Goal: Communication & Community: Connect with others

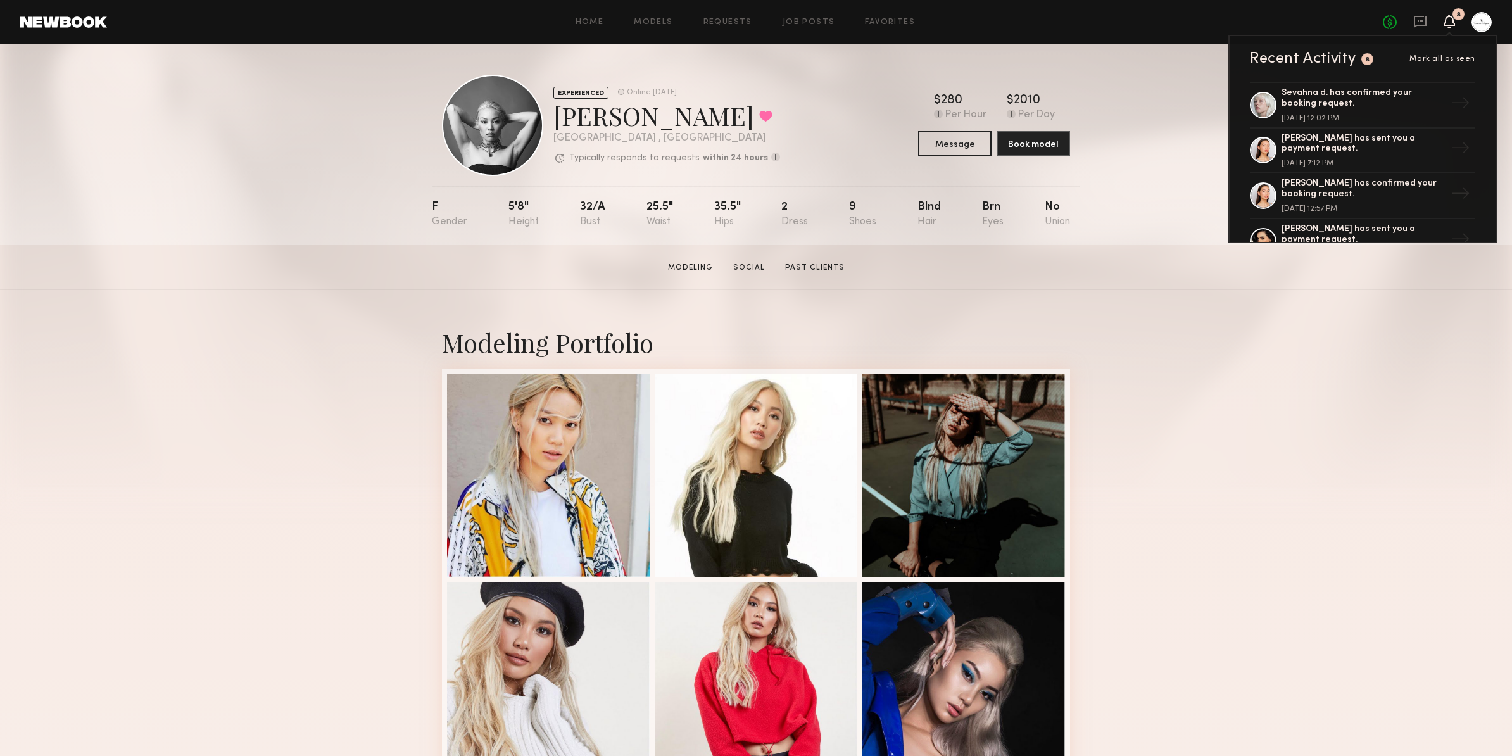
click at [1164, 108] on div "EXPERIENCED Online [DATE] [PERSON_NAME] Favorited [GEOGRAPHIC_DATA] , [GEOGRAPH…" at bounding box center [756, 144] width 1512 height 201
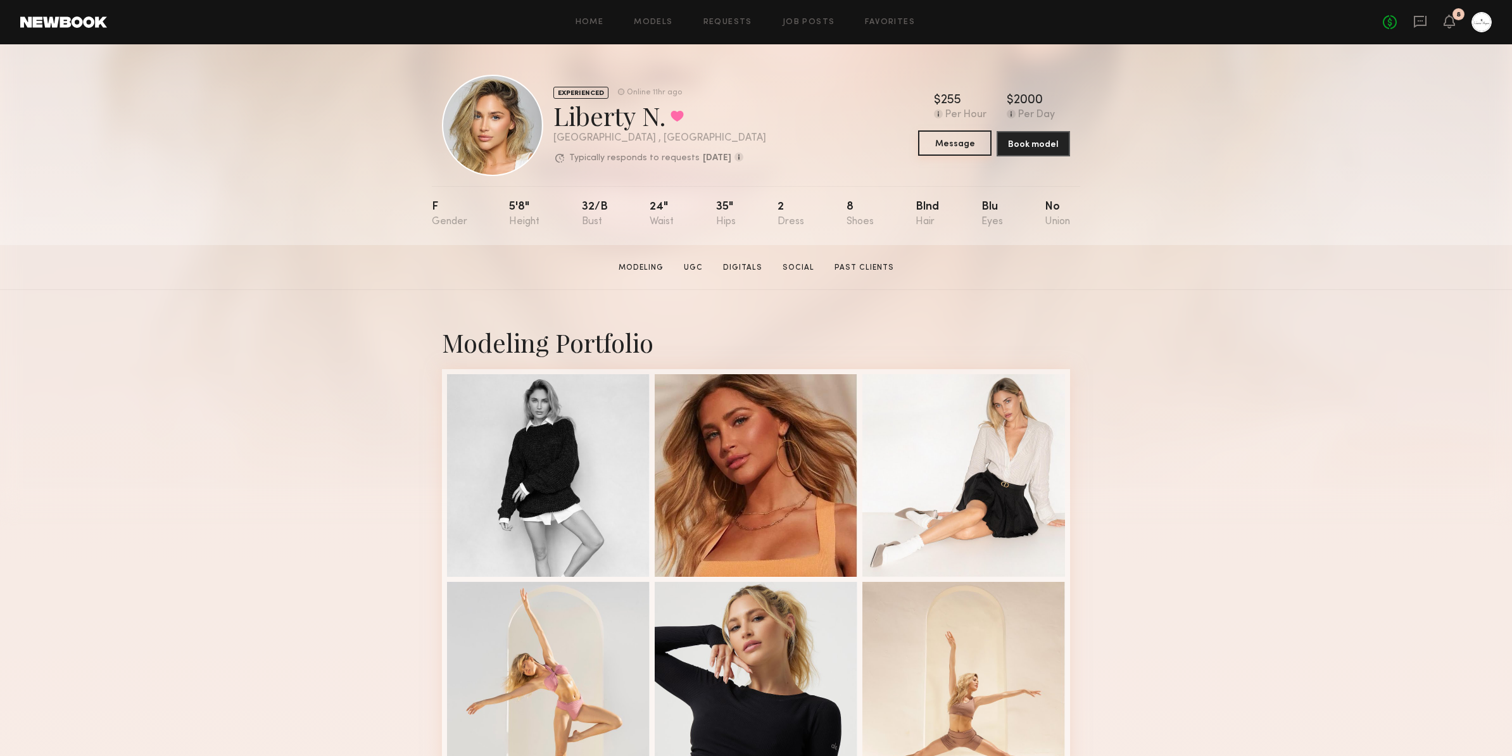
click at [964, 147] on button "Message" at bounding box center [954, 142] width 73 height 25
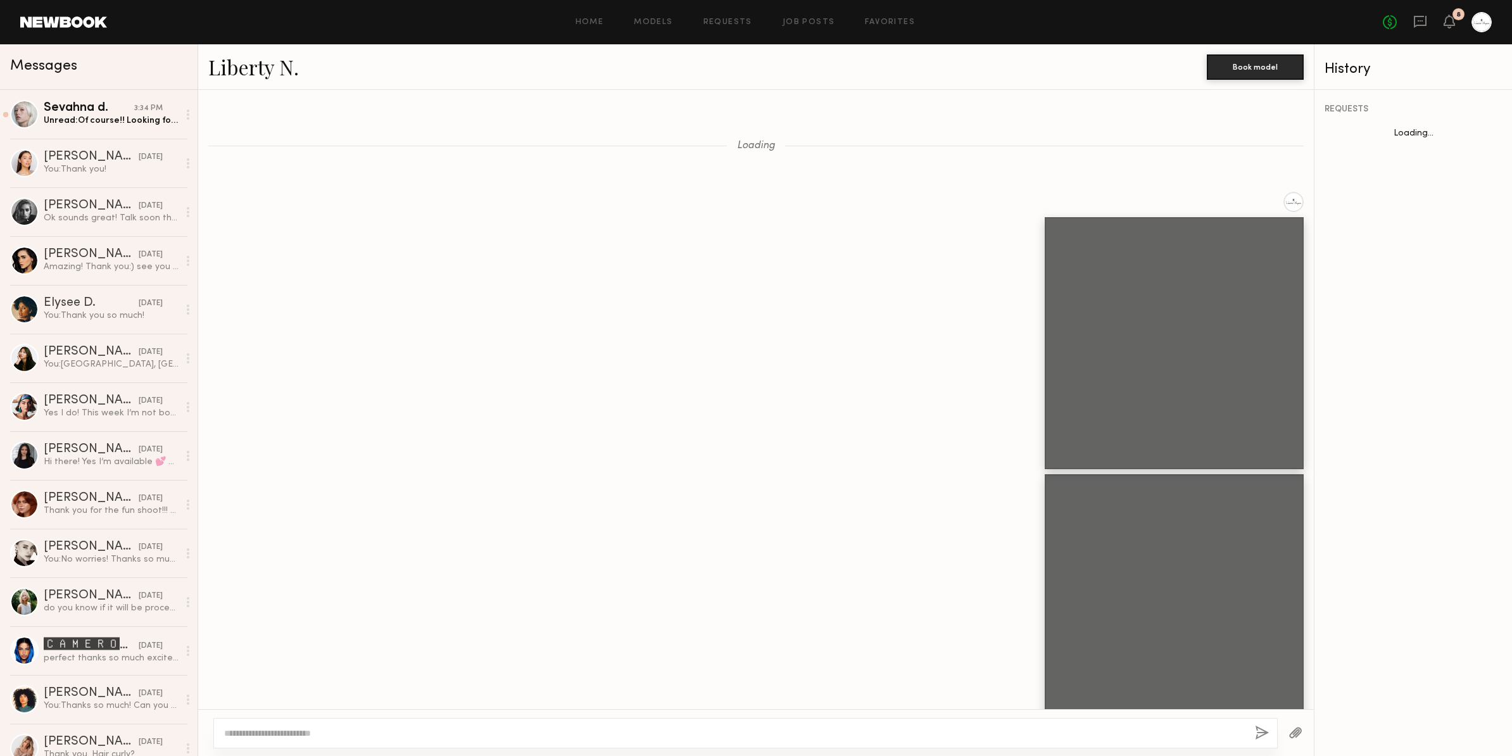
scroll to position [1240, 0]
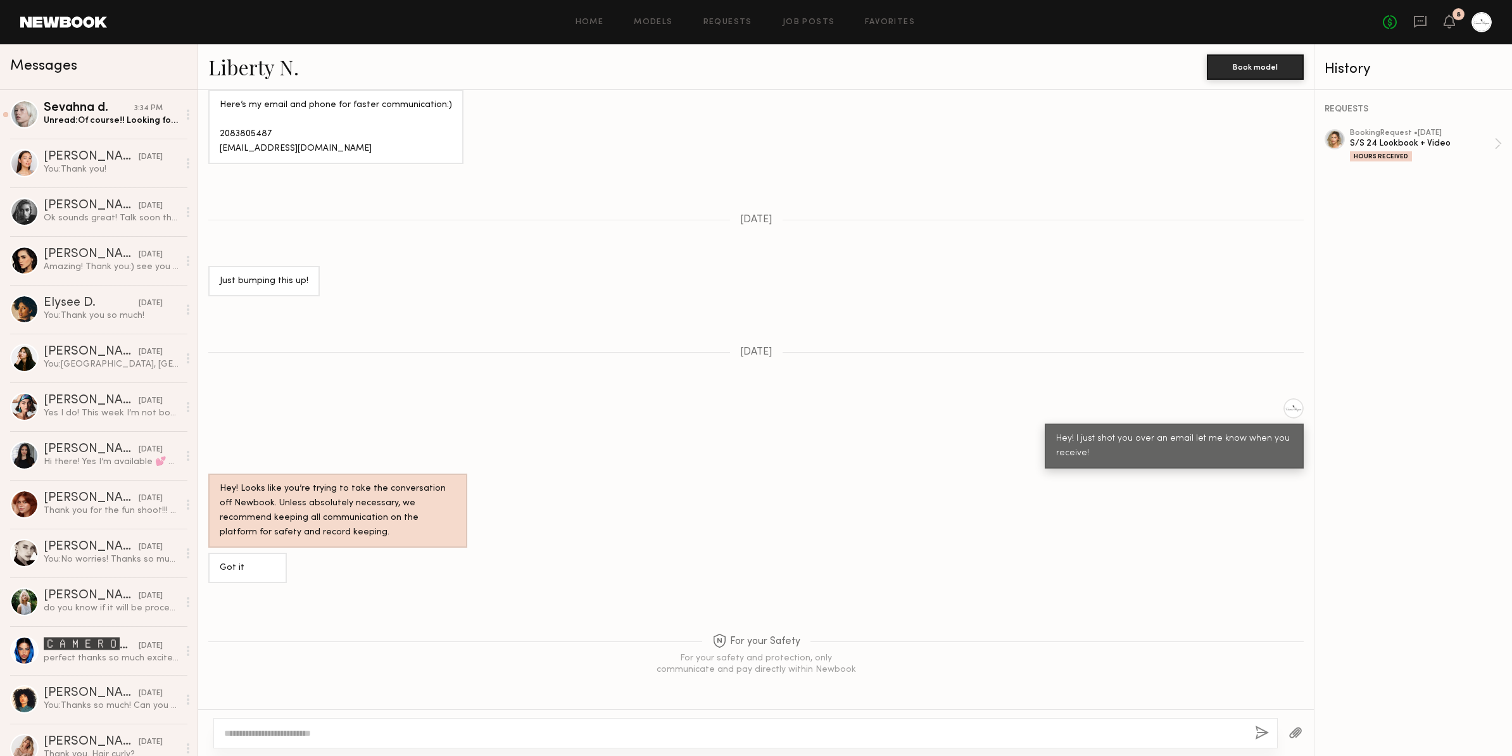
click at [524, 727] on textarea at bounding box center [734, 733] width 1021 height 13
type textarea "**********"
click at [1256, 733] on button "button" at bounding box center [1262, 734] width 14 height 16
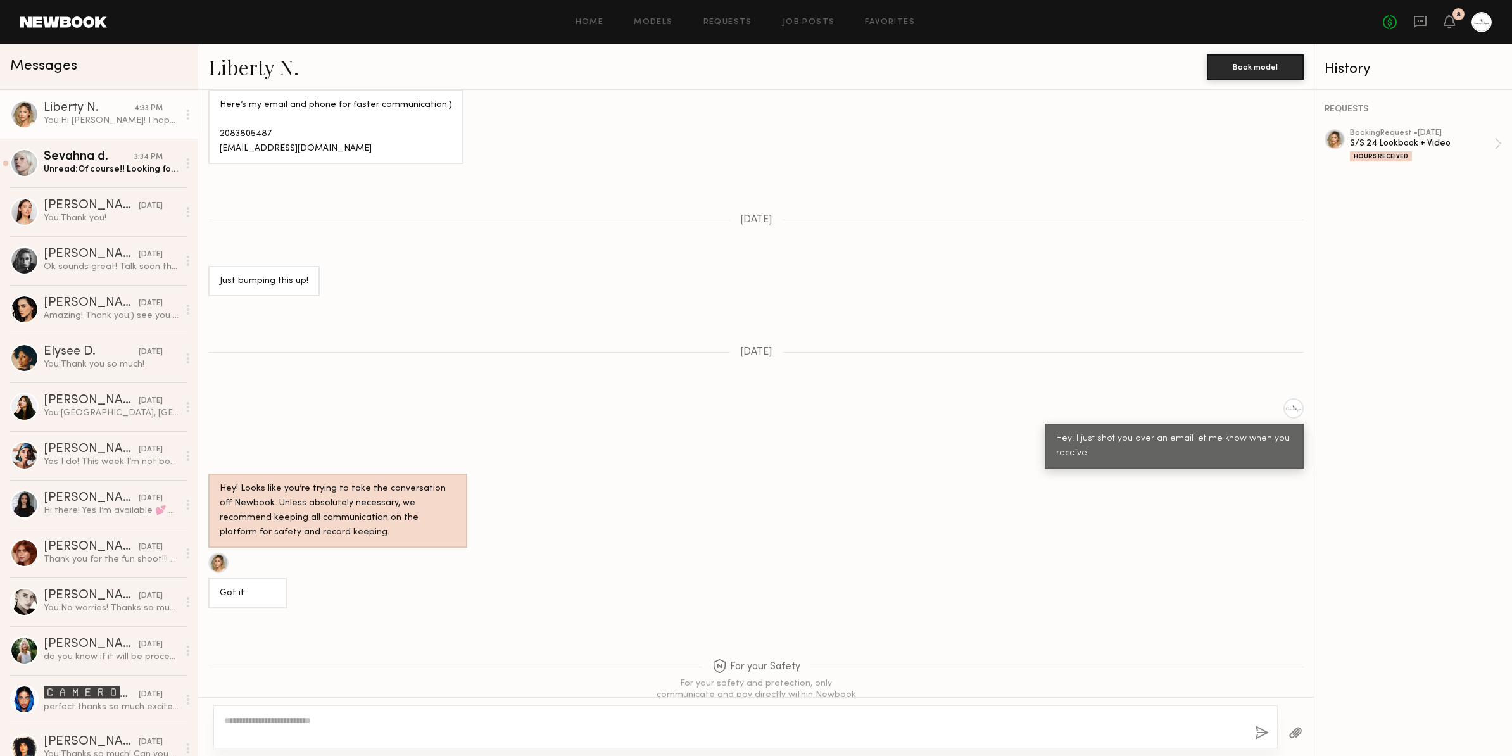
scroll to position [1523, 0]
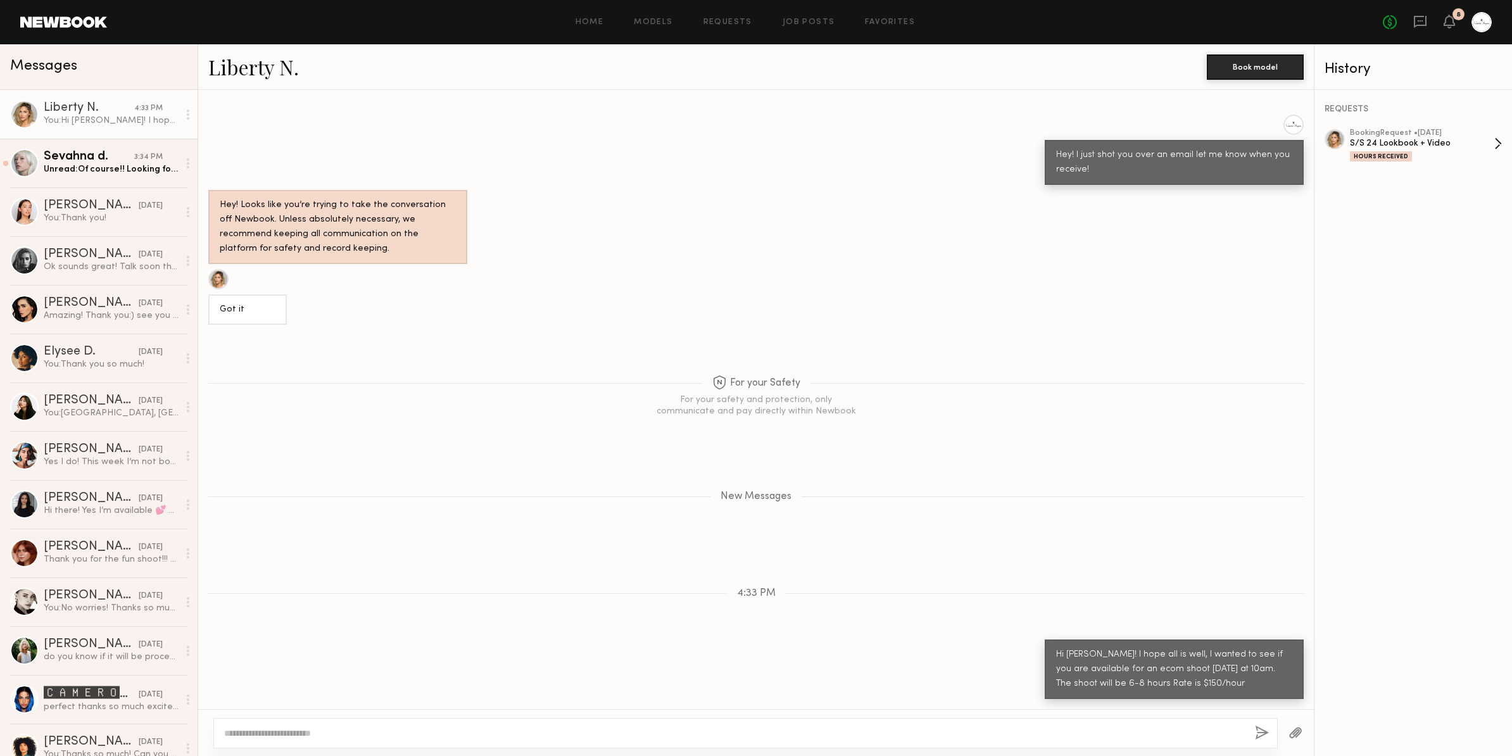
click at [1444, 151] on div "Hours Received" at bounding box center [1422, 156] width 144 height 11
click at [129, 168] on div "Unread: Of course!! Looking forward to it <3" at bounding box center [111, 169] width 135 height 12
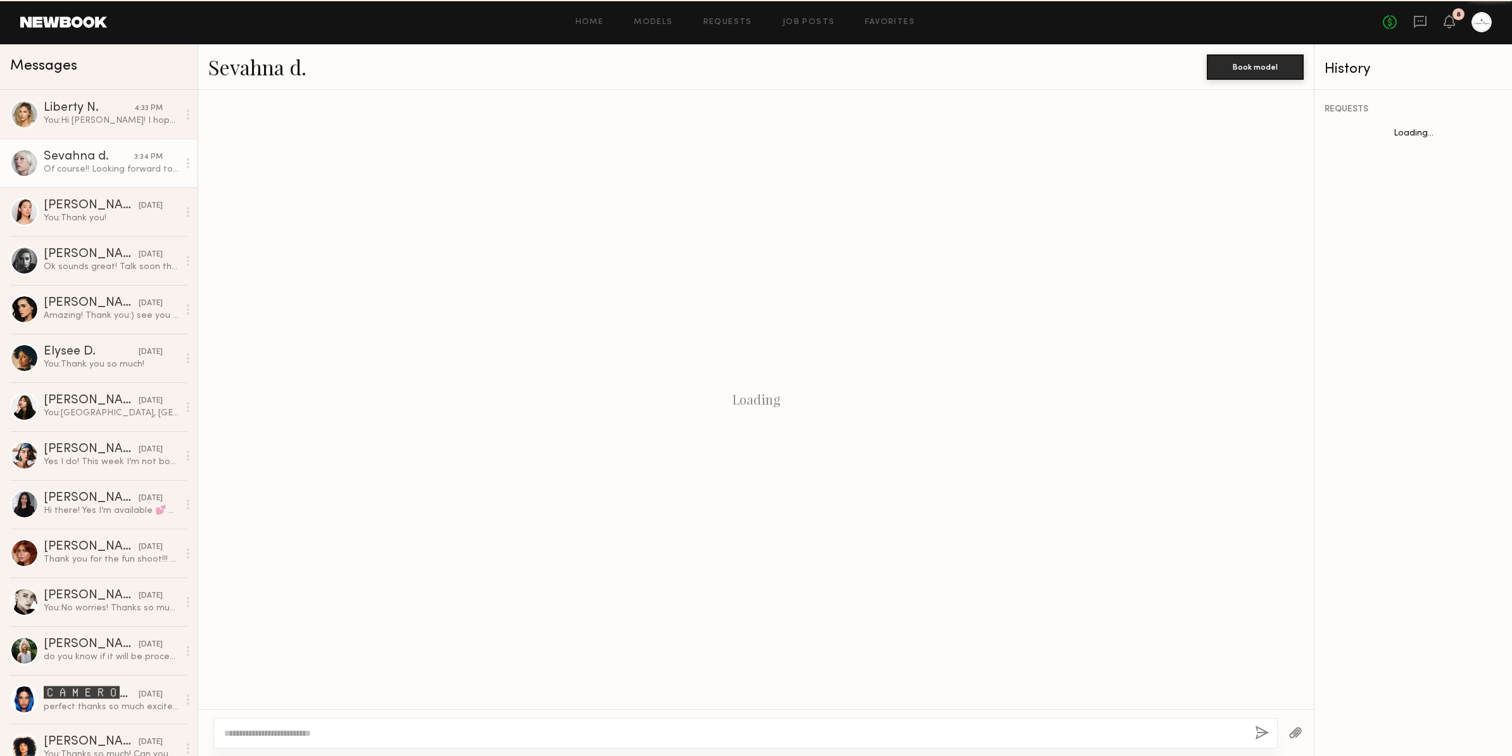
scroll to position [630, 0]
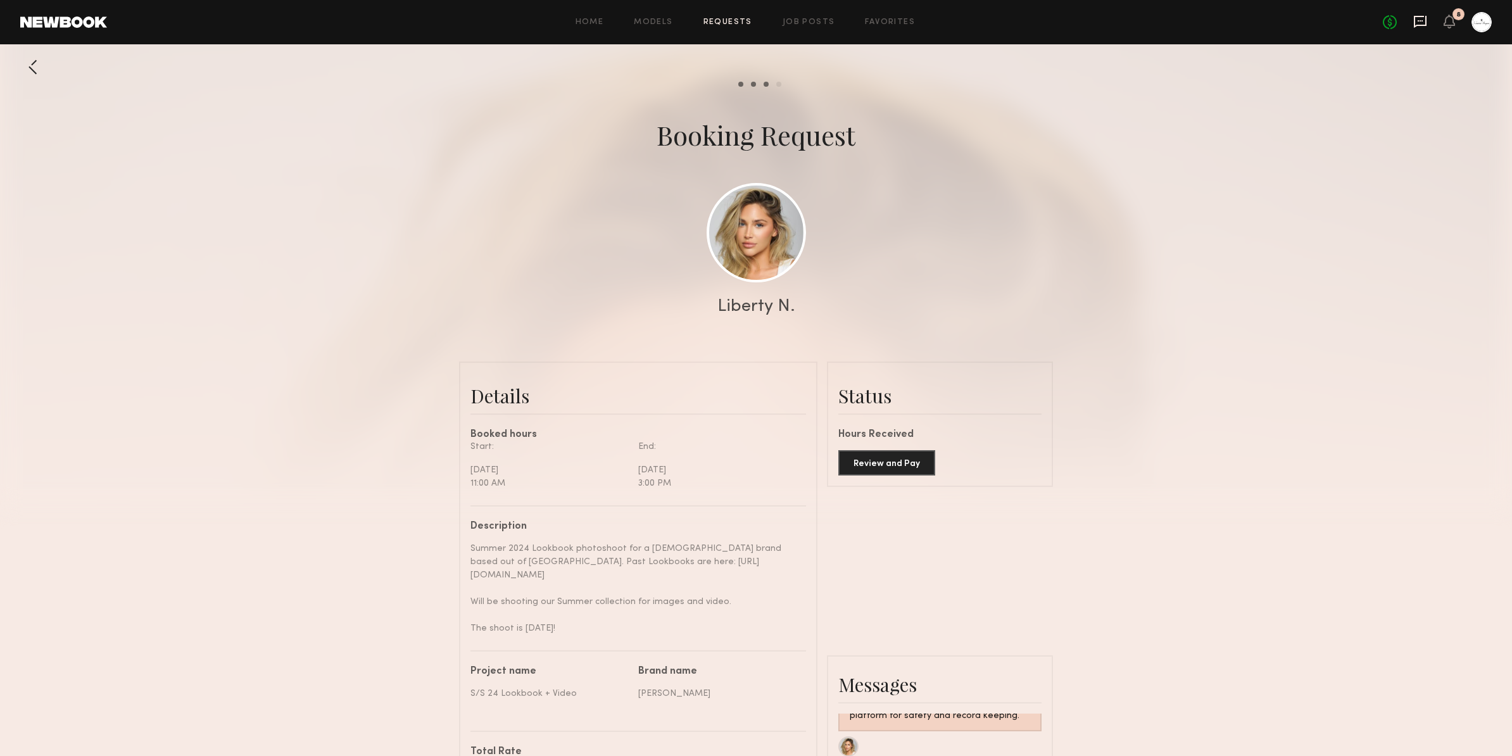
click at [1421, 23] on icon at bounding box center [1420, 22] width 14 height 14
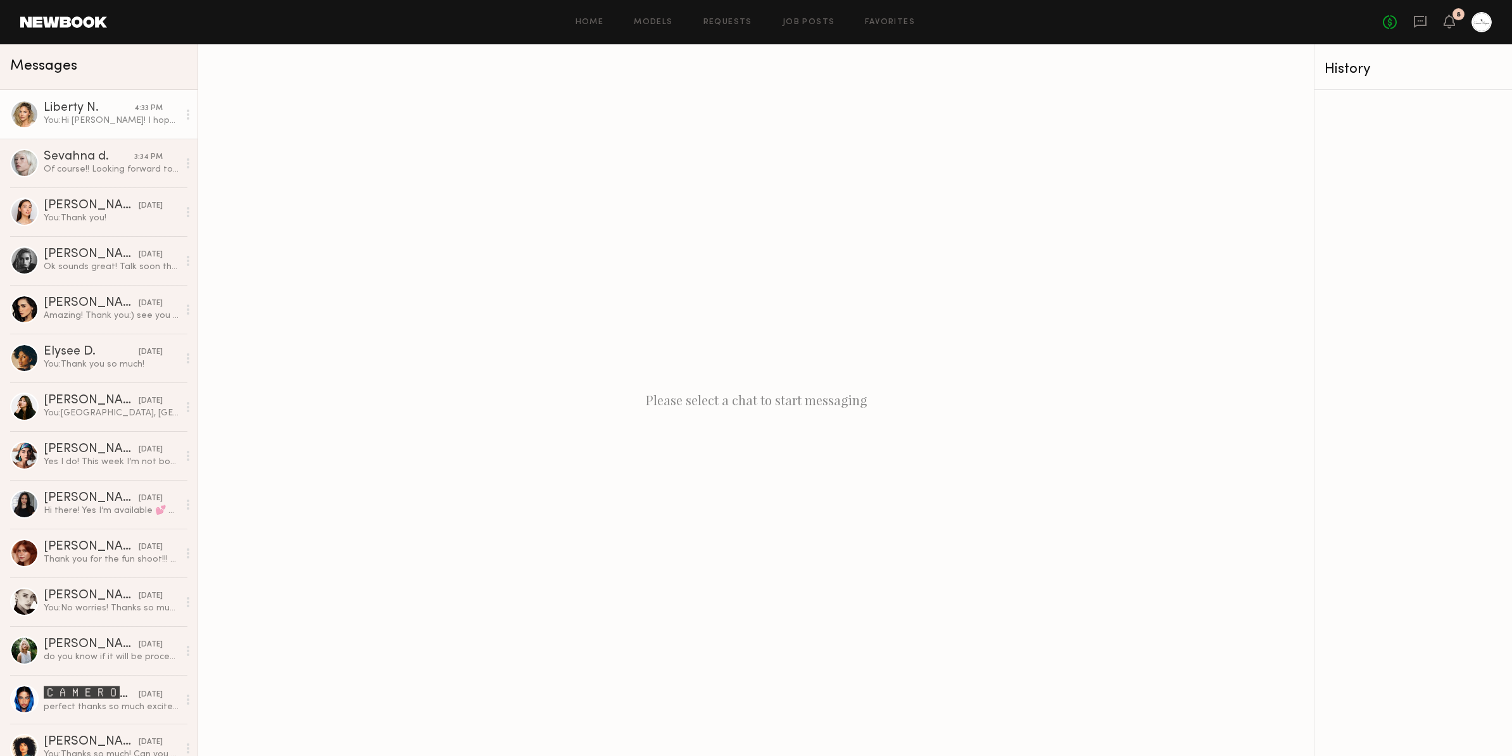
click at [103, 115] on div "You: Hi Liberty! I hope all is well, I wanted to see if you are available for a…" at bounding box center [111, 121] width 135 height 12
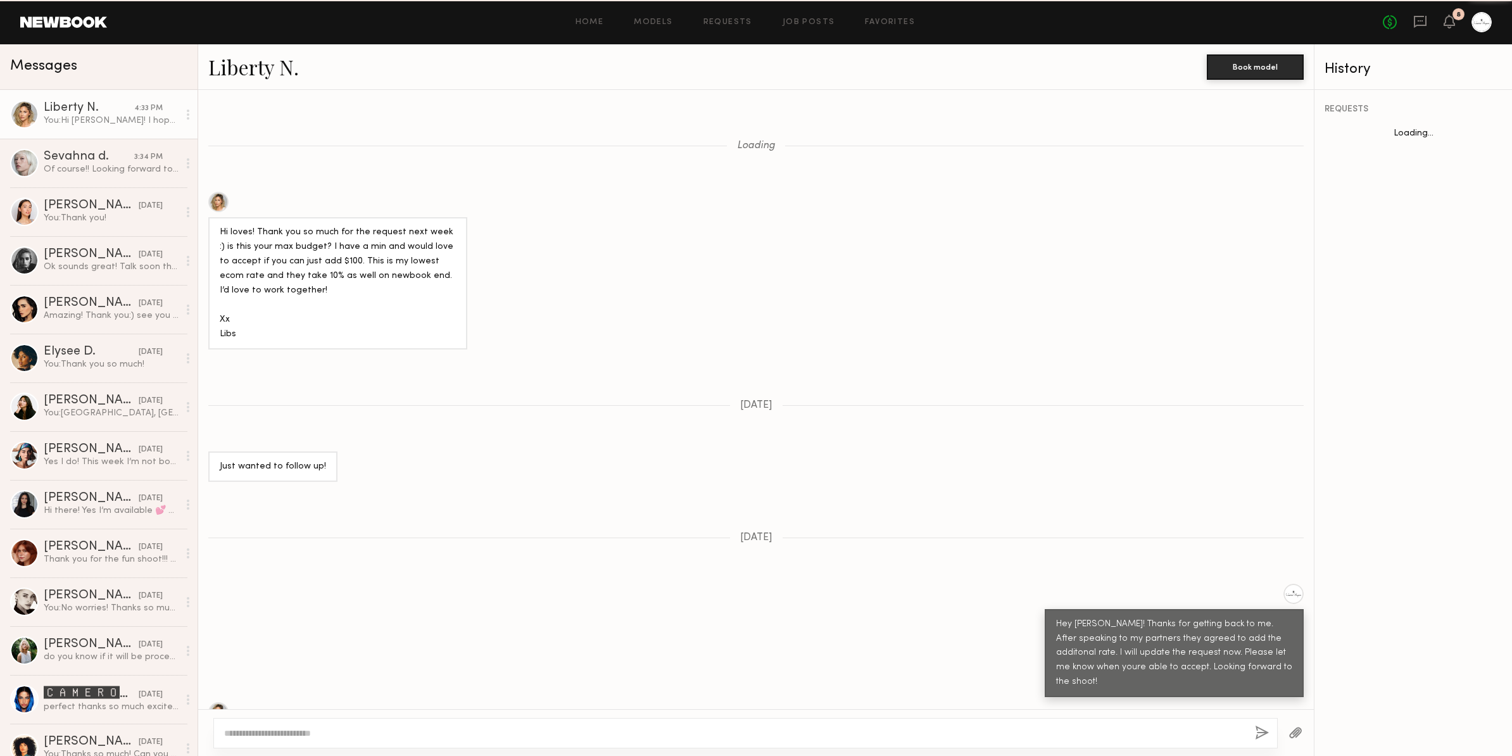
scroll to position [2018, 0]
